Goal: Communication & Community: Answer question/provide support

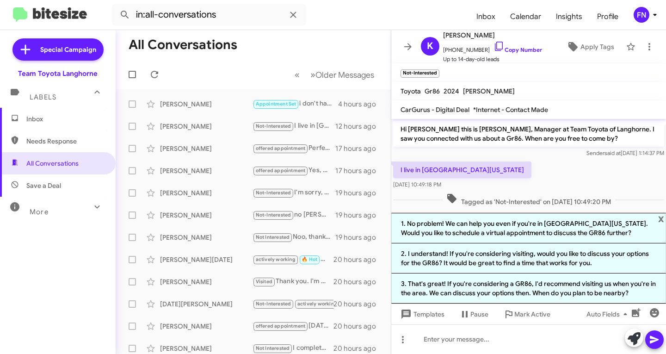
click at [306, 8] on form "in:all-conversations" at bounding box center [290, 15] width 357 height 22
click at [313, 14] on form "in:all-conversations" at bounding box center [290, 15] width 357 height 22
click at [298, 15] on icon at bounding box center [293, 14] width 11 height 11
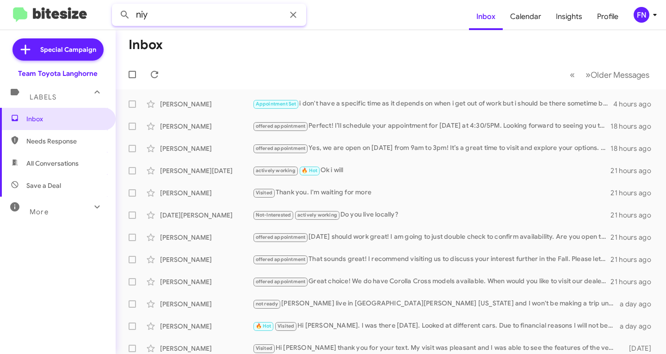
click at [116, 6] on button at bounding box center [125, 15] width 19 height 19
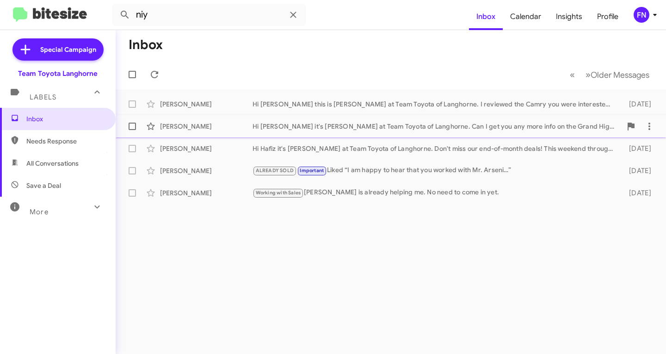
click at [266, 117] on div "[PERSON_NAME] Hi [PERSON_NAME] it's [PERSON_NAME] at Team Toyota of Langhorne. …" at bounding box center [391, 126] width 536 height 19
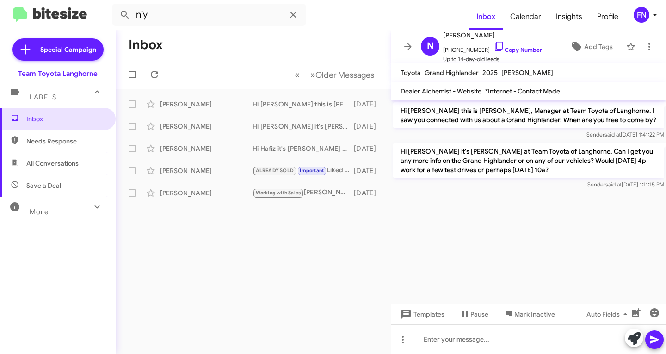
click at [84, 167] on span "All Conversations" at bounding box center [58, 163] width 116 height 22
type input "in:all-conversations"
